Goal: Task Accomplishment & Management: Manage account settings

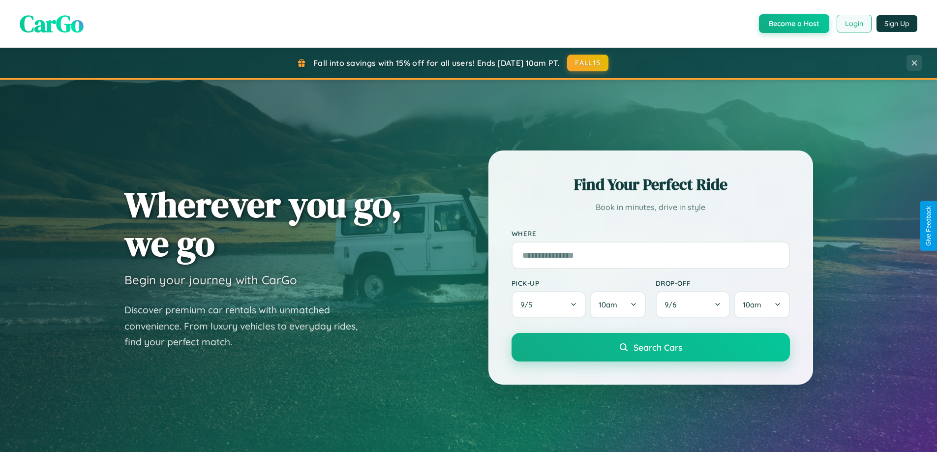
click at [854, 24] on button "Login" at bounding box center [854, 24] width 35 height 18
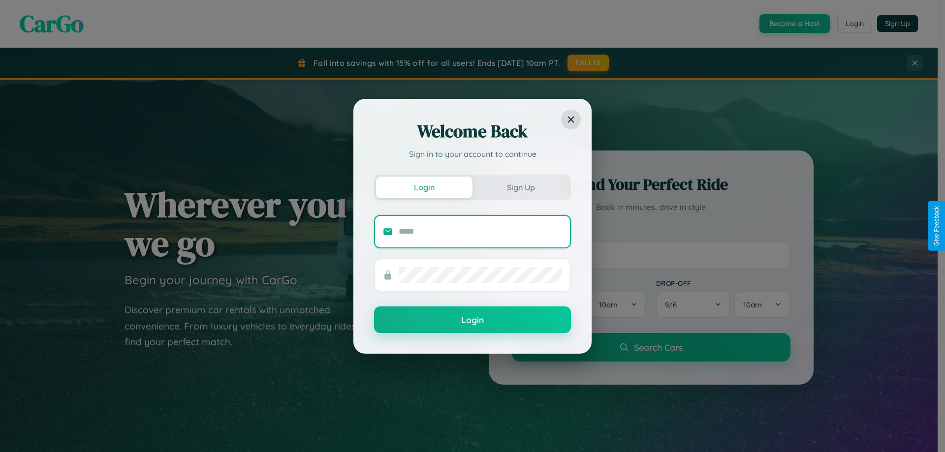
click at [480, 231] on input "text" at bounding box center [480, 232] width 163 height 16
type input "**********"
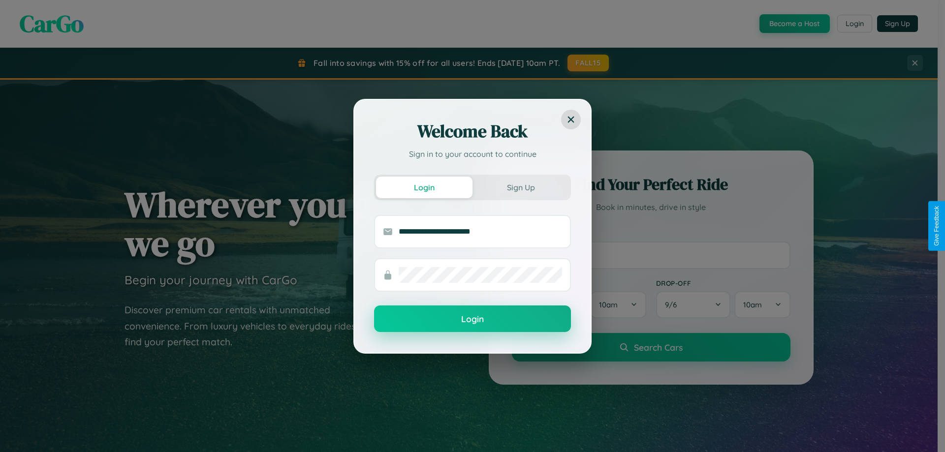
click at [472, 319] on button "Login" at bounding box center [472, 319] width 197 height 27
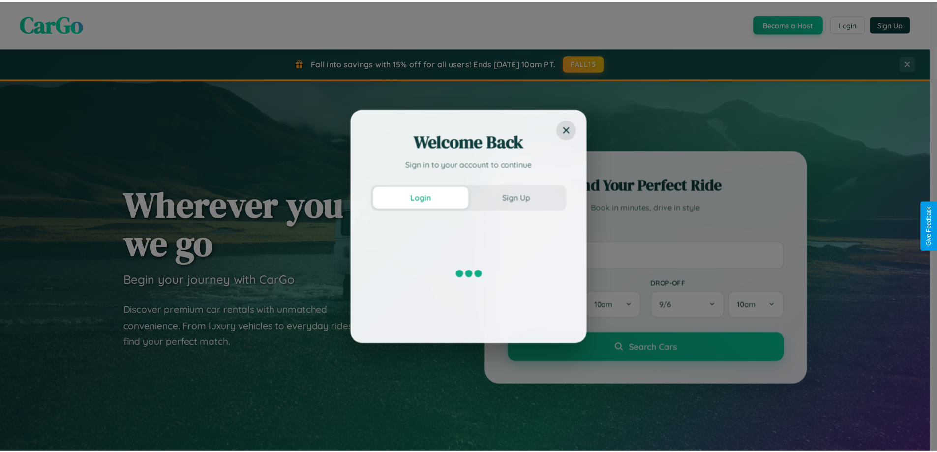
scroll to position [424, 0]
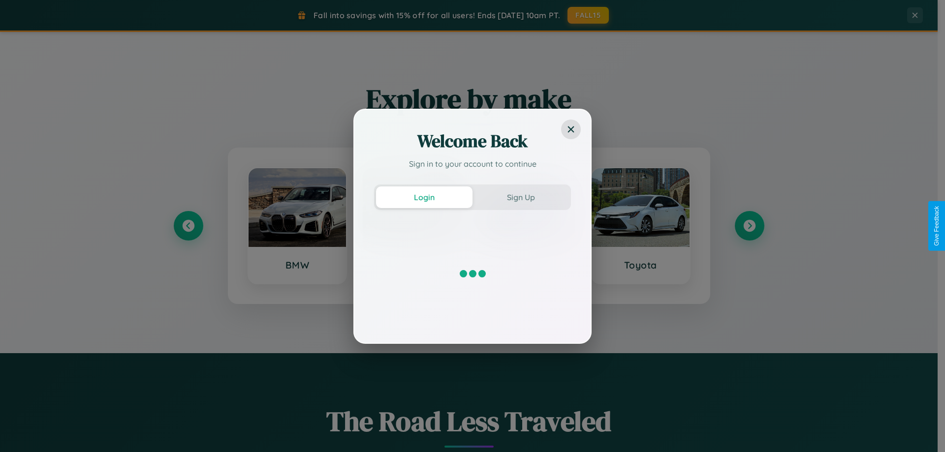
click at [749, 226] on div "Welcome Back Sign in to your account to continue Login Sign Up" at bounding box center [472, 226] width 945 height 452
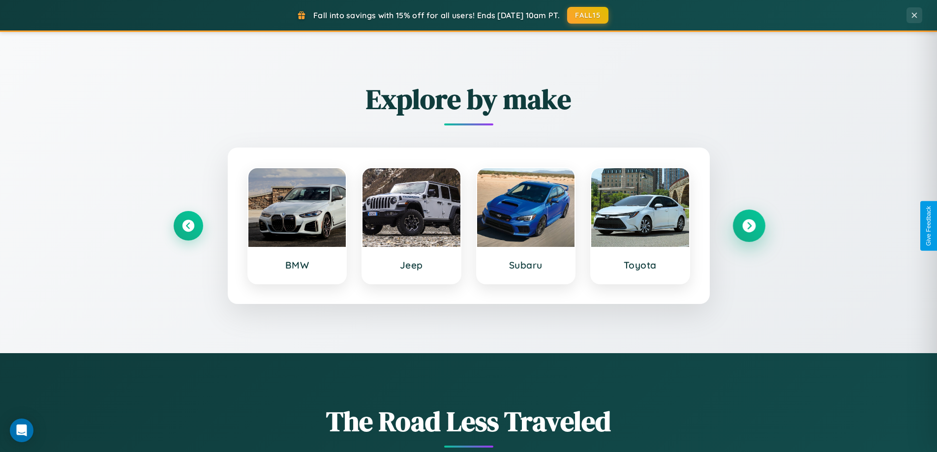
click at [749, 226] on icon at bounding box center [748, 225] width 13 height 13
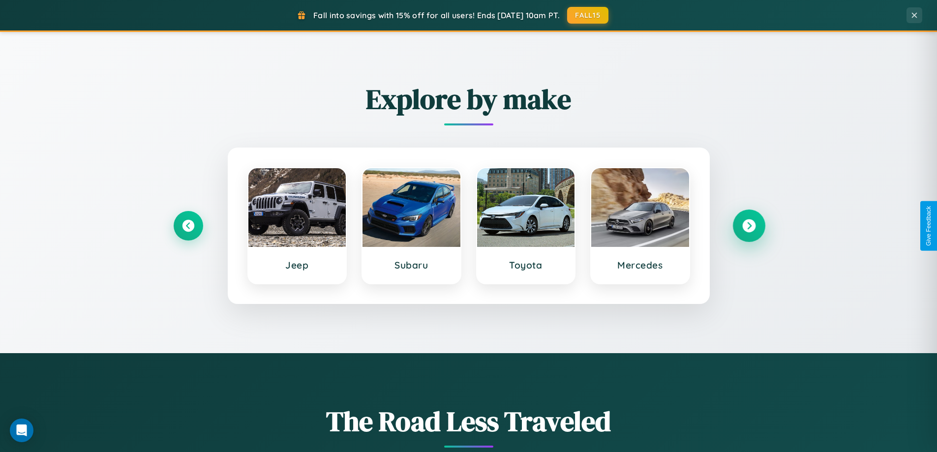
click at [749, 226] on icon at bounding box center [748, 225] width 13 height 13
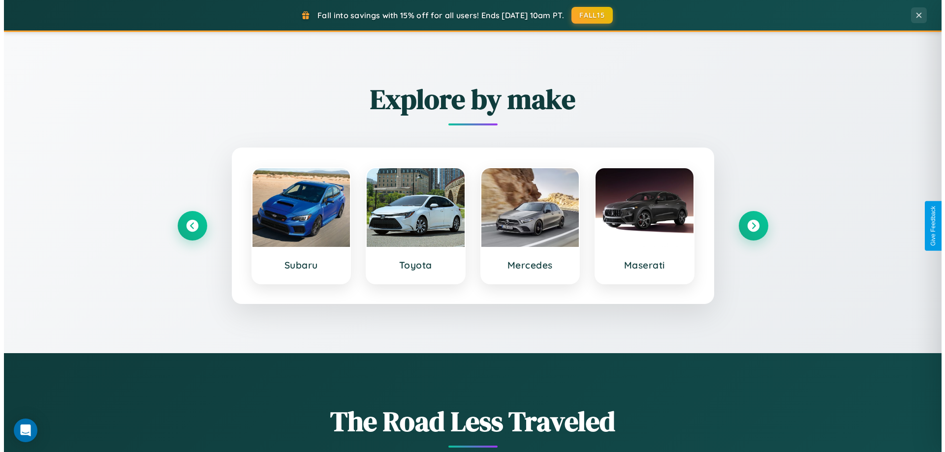
scroll to position [0, 0]
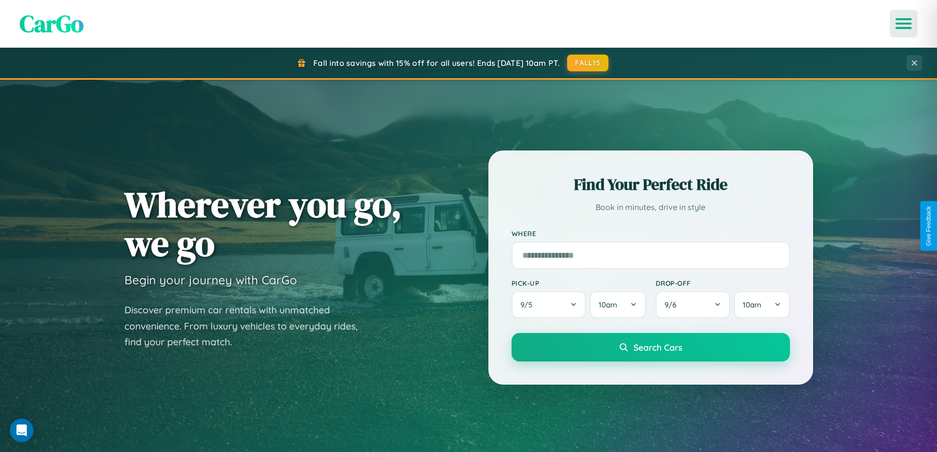
click at [904, 24] on icon "Open menu" at bounding box center [904, 23] width 14 height 9
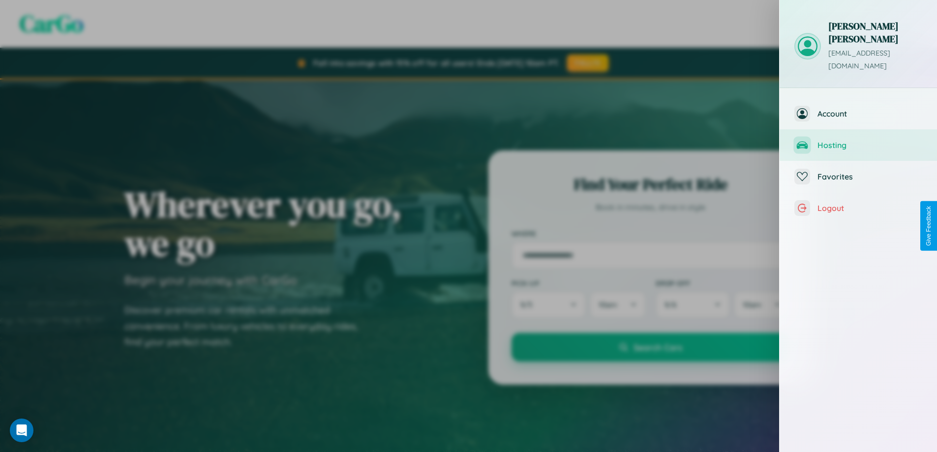
click at [859, 140] on span "Hosting" at bounding box center [870, 145] width 105 height 10
